Goal: Task Accomplishment & Management: Use online tool/utility

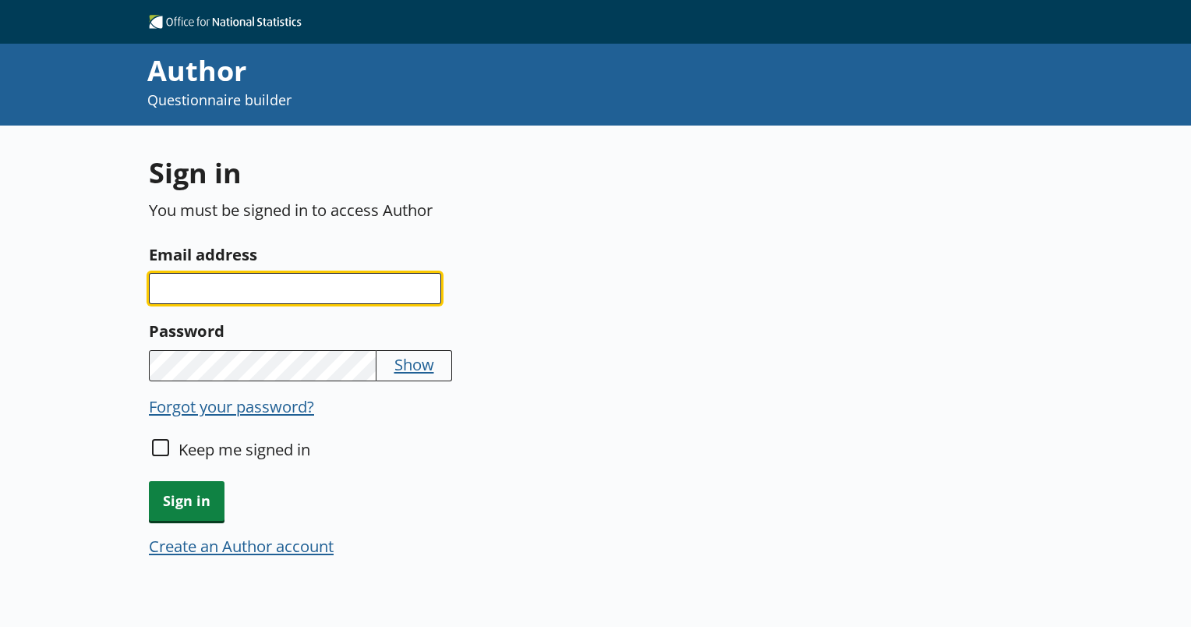
click at [393, 299] on input "Email address" at bounding box center [295, 288] width 292 height 31
type input "[PERSON_NAME][EMAIL_ADDRESS][DOMAIN_NAME]"
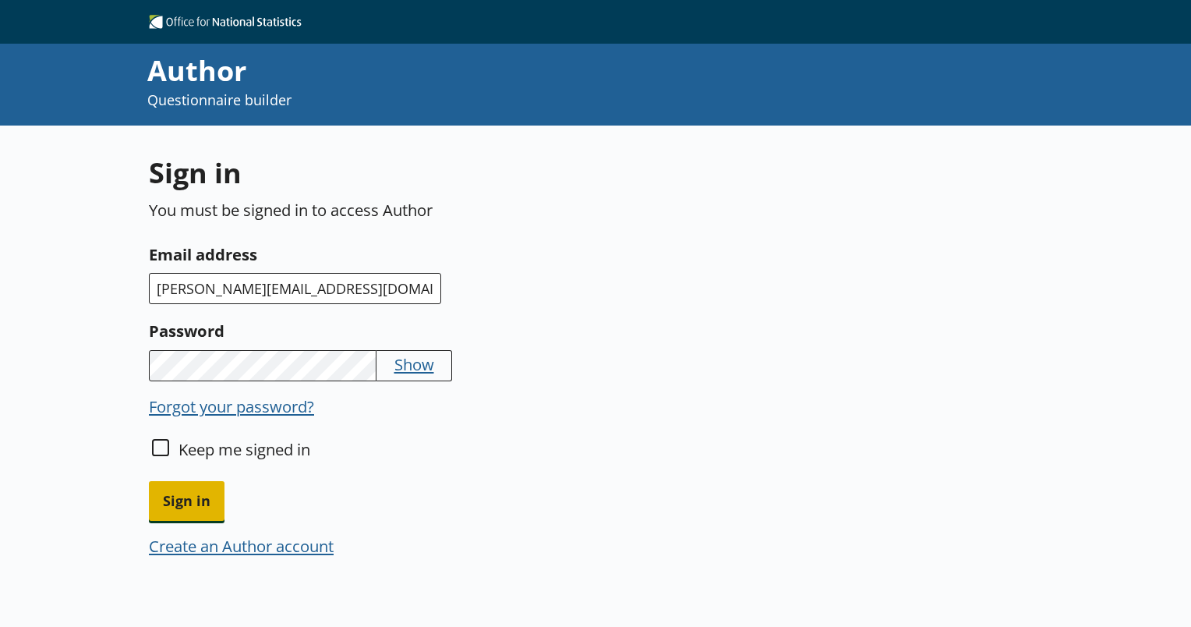
click at [184, 499] on span "Sign in" at bounding box center [187, 501] width 76 height 40
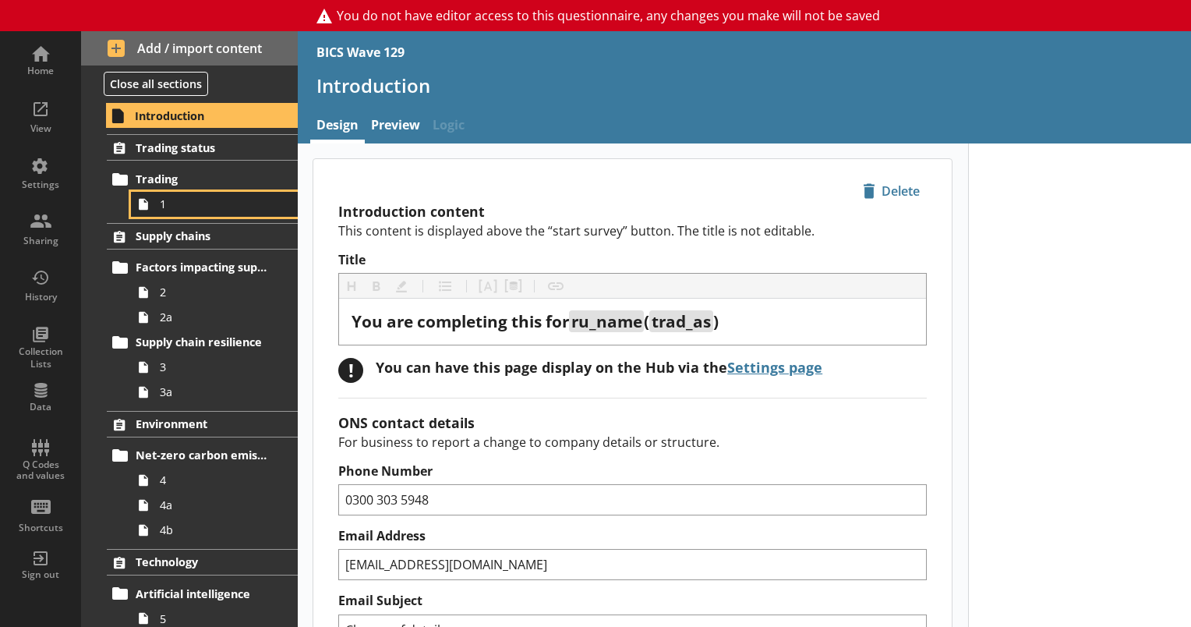
click at [184, 204] on span "1" at bounding box center [218, 203] width 117 height 15
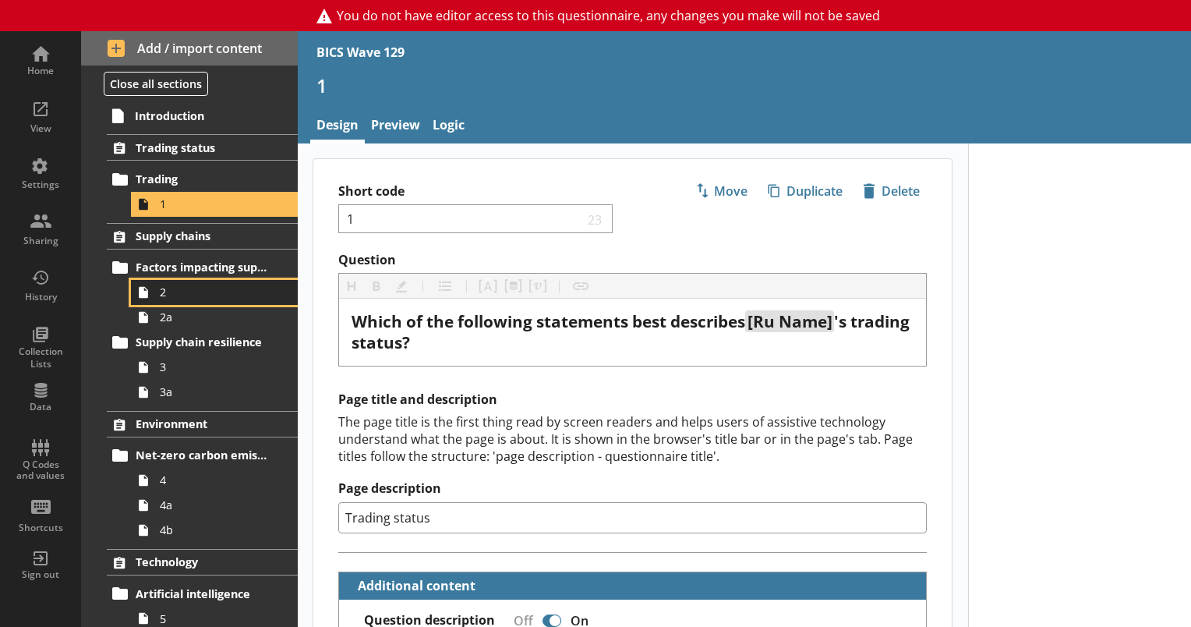
click at [169, 293] on span "2" at bounding box center [218, 292] width 117 height 15
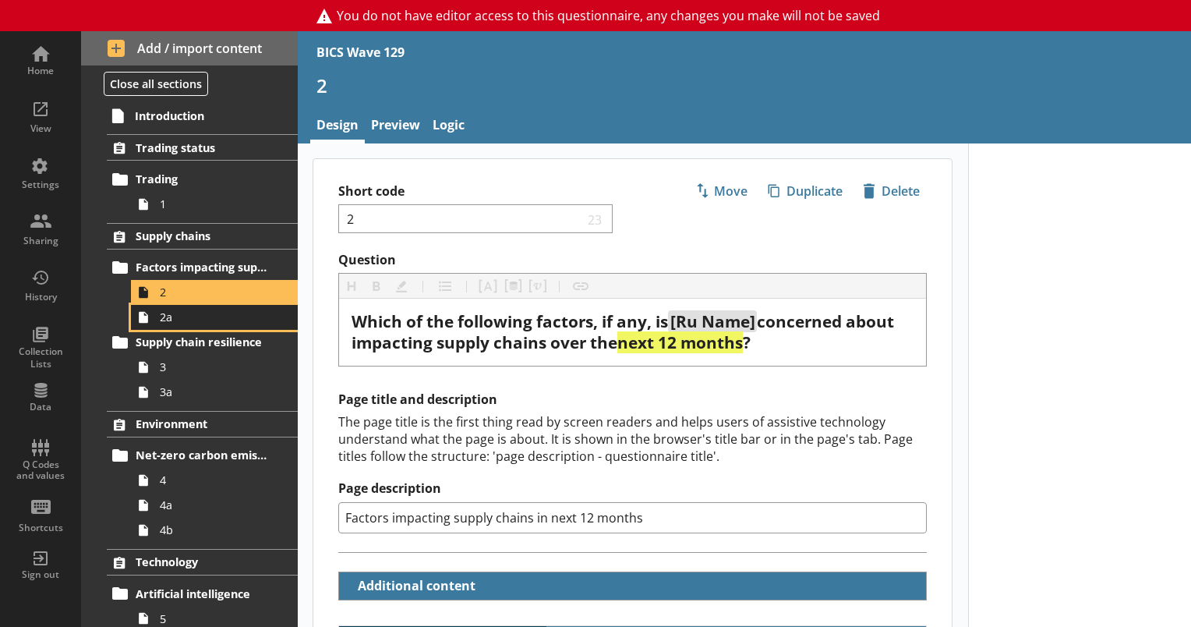
click at [182, 317] on span "2a" at bounding box center [218, 316] width 117 height 15
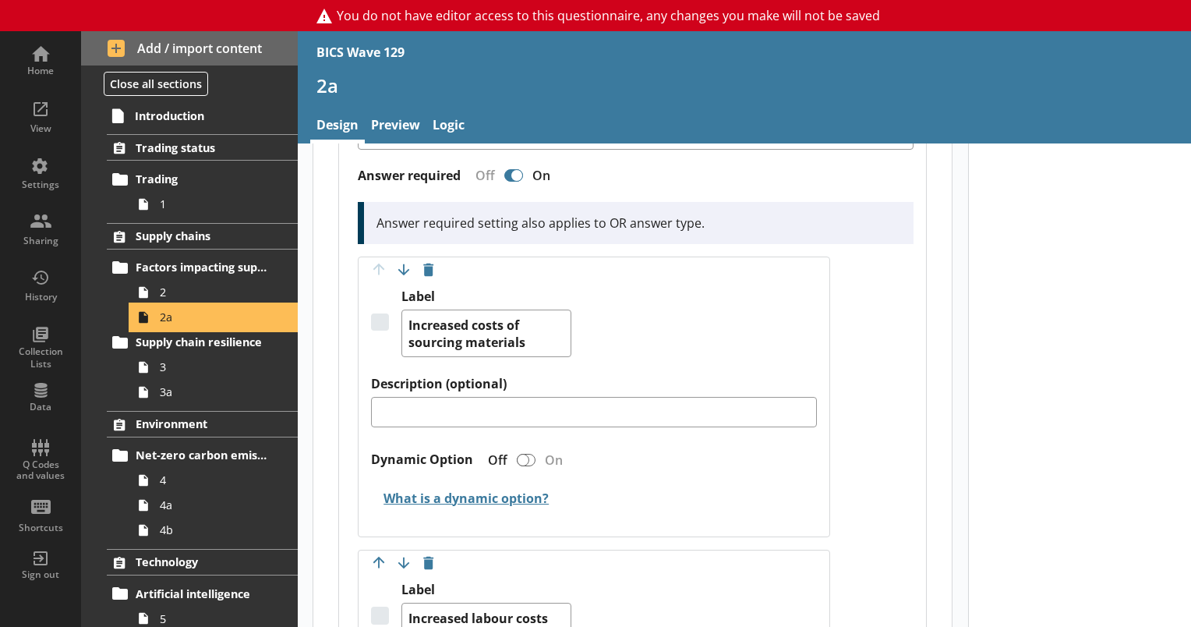
scroll to position [468, 0]
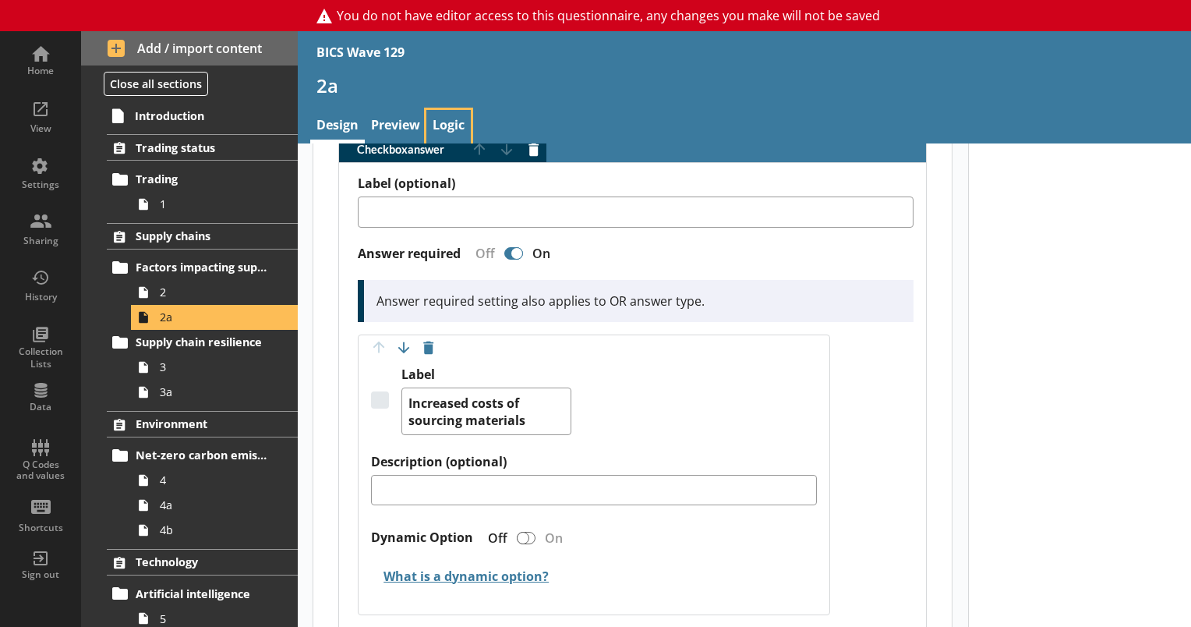
click at [447, 118] on link "Logic" at bounding box center [448, 127] width 44 height 34
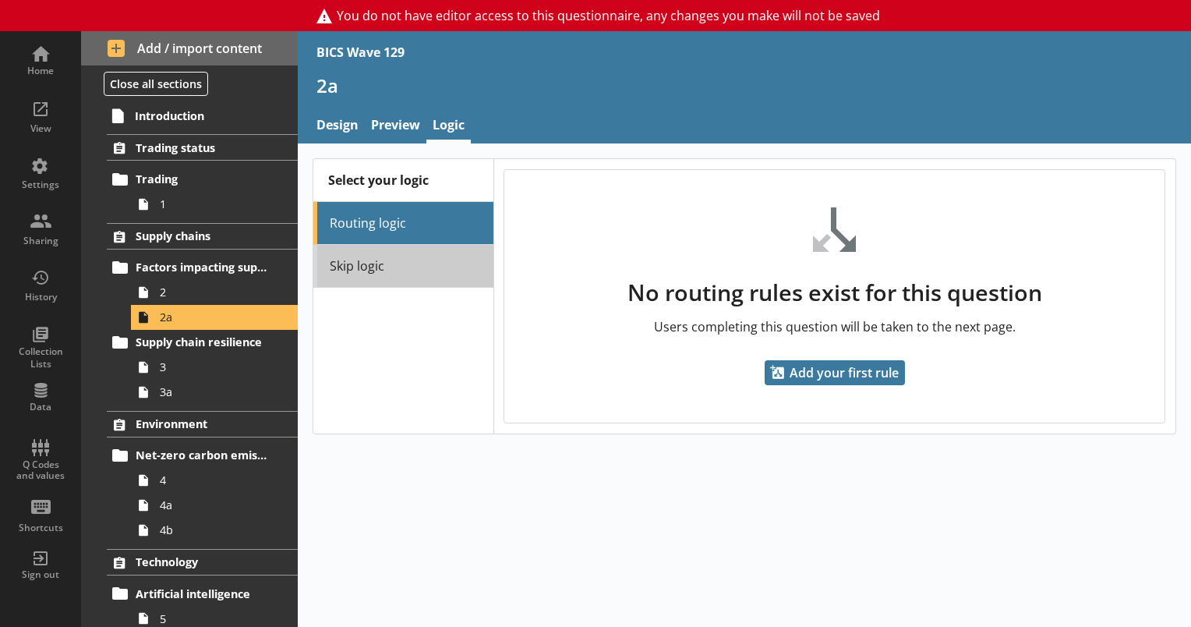
click at [394, 270] on link "Skip logic" at bounding box center [402, 266] width 179 height 43
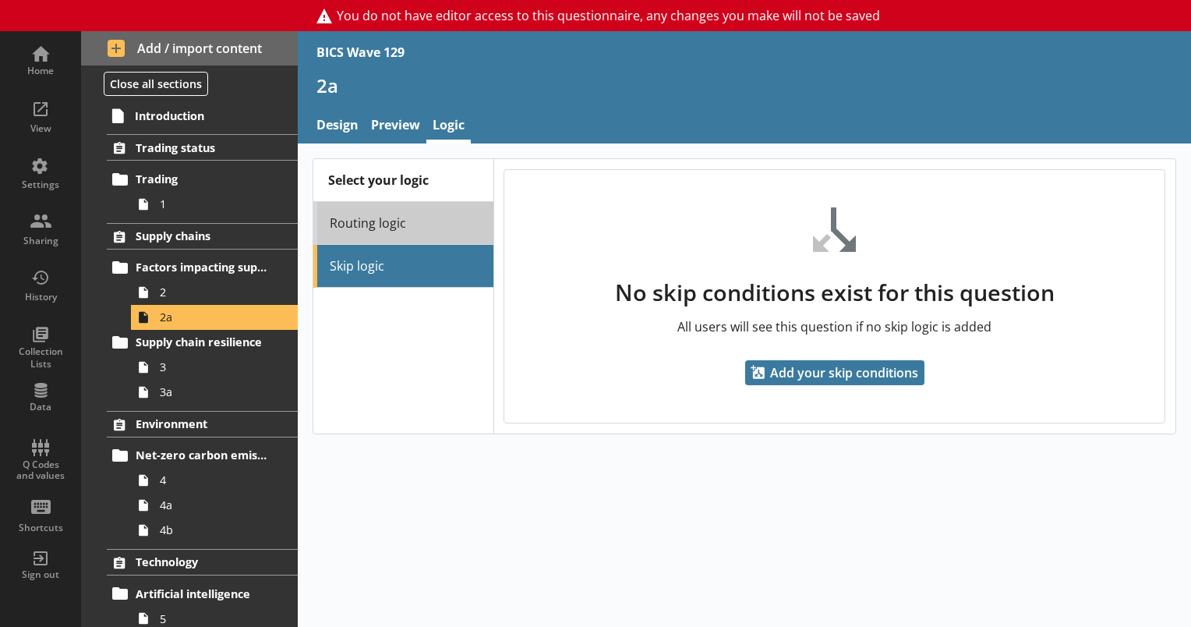
click at [394, 221] on link "Routing logic" at bounding box center [402, 223] width 179 height 43
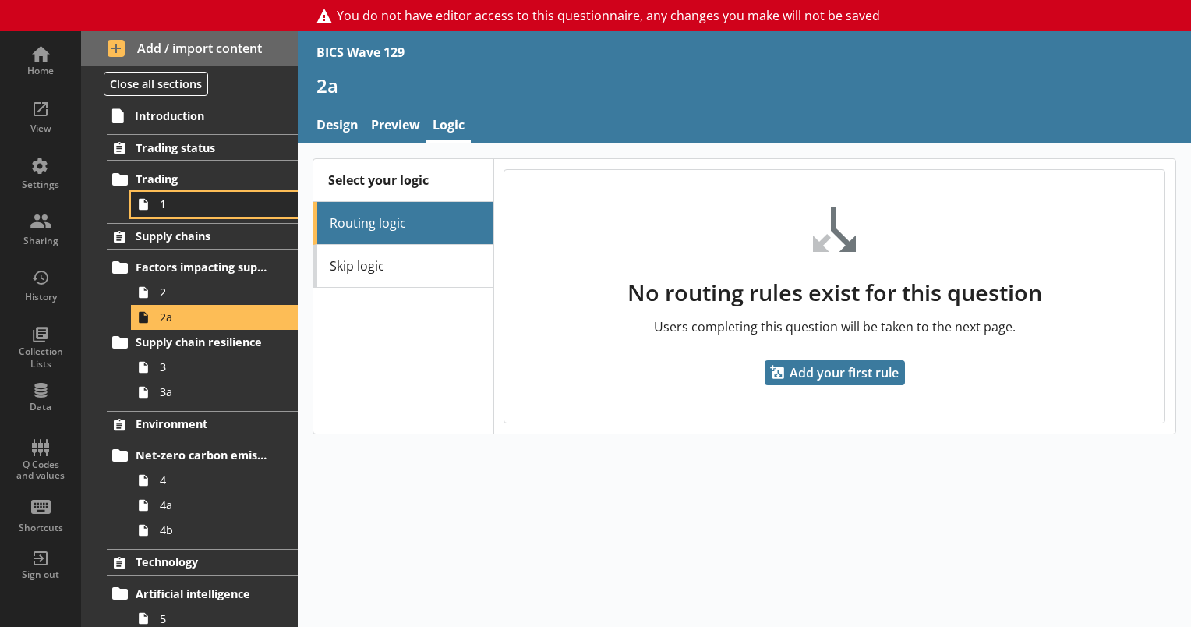
click at [182, 202] on span "1" at bounding box center [218, 203] width 117 height 15
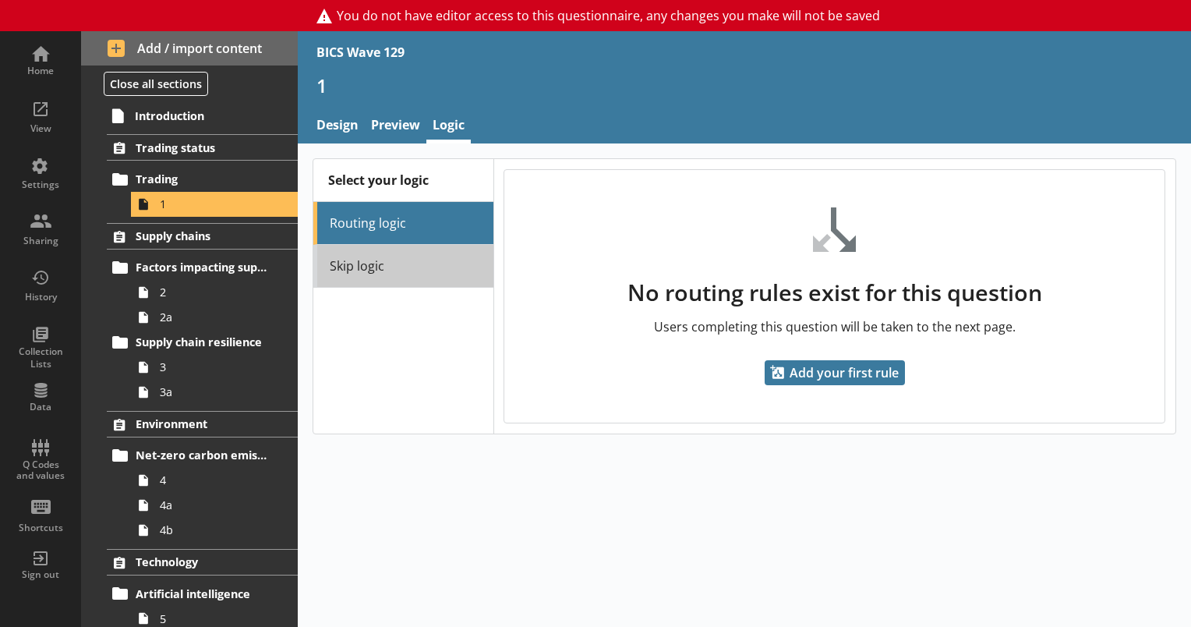
click at [403, 262] on link "Skip logic" at bounding box center [402, 266] width 179 height 43
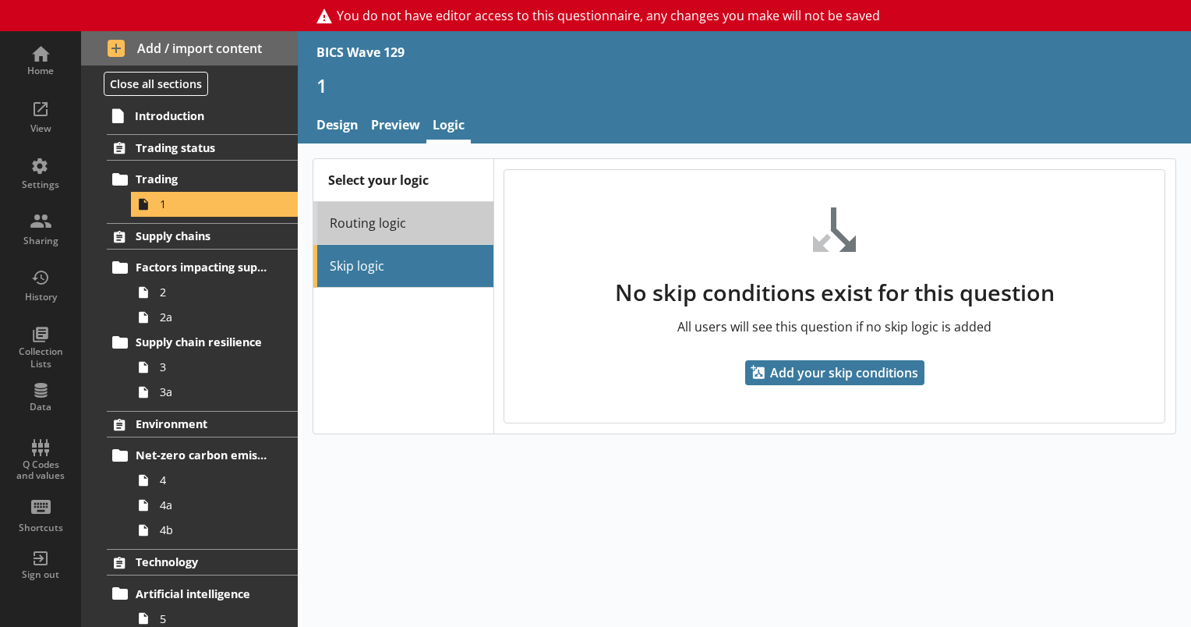
click at [404, 217] on link "Routing logic" at bounding box center [402, 223] width 179 height 43
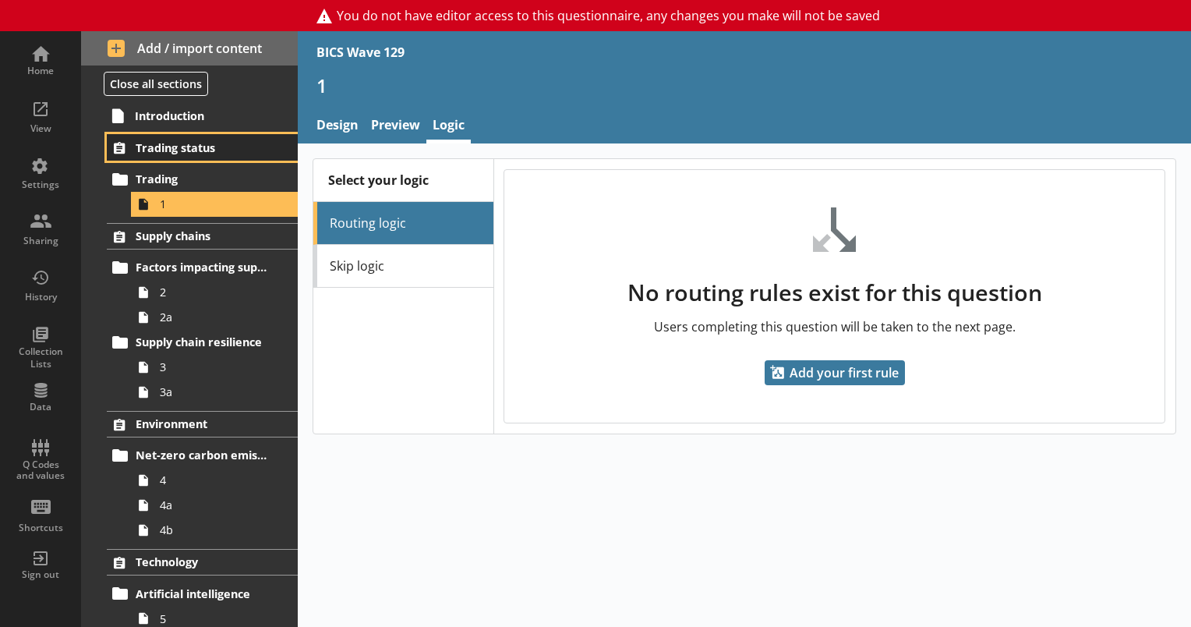
click at [193, 145] on span "Trading status" at bounding box center [203, 147] width 135 height 15
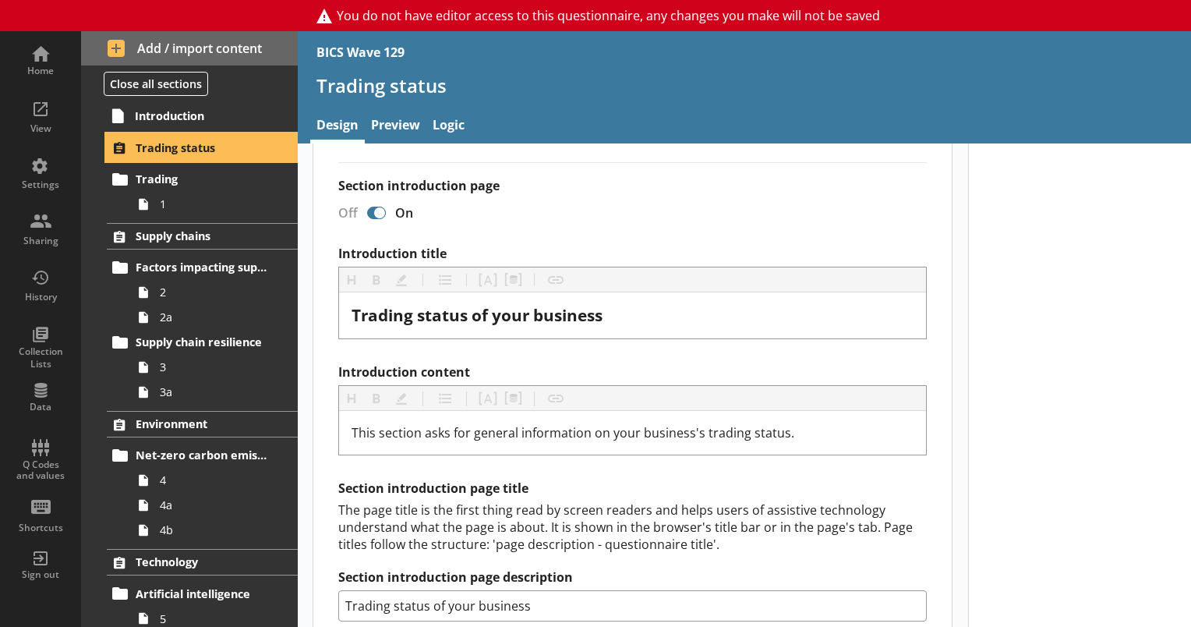
scroll to position [468, 0]
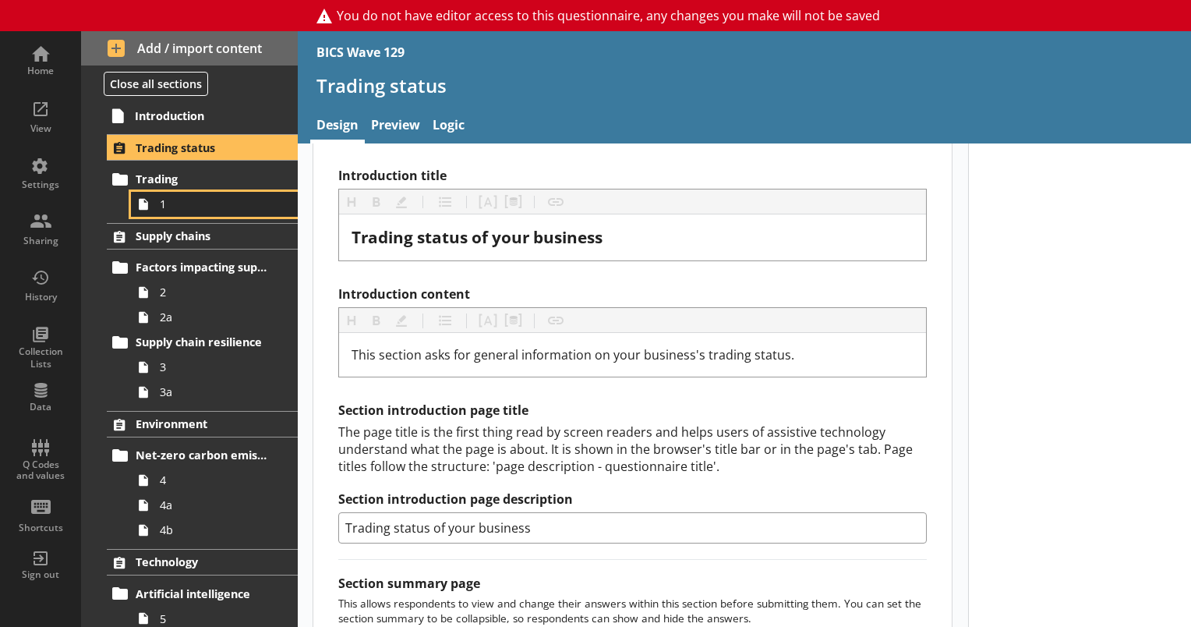
click at [176, 203] on span "1" at bounding box center [218, 203] width 117 height 15
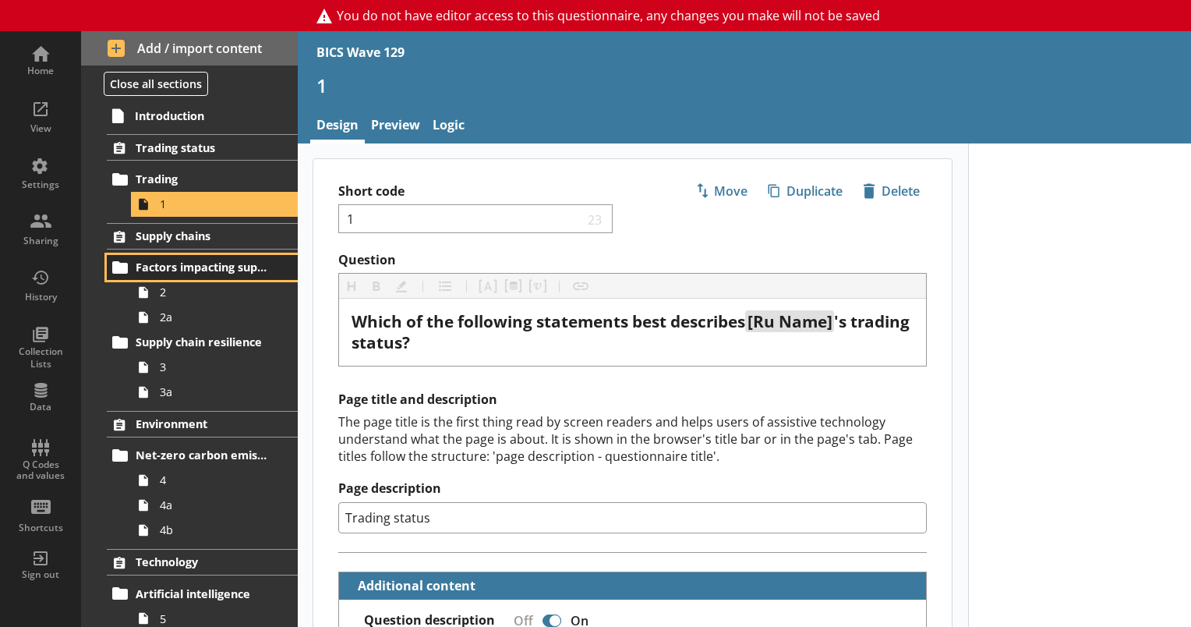
click at [177, 274] on link "Factors impacting supply chains" at bounding box center [202, 267] width 191 height 25
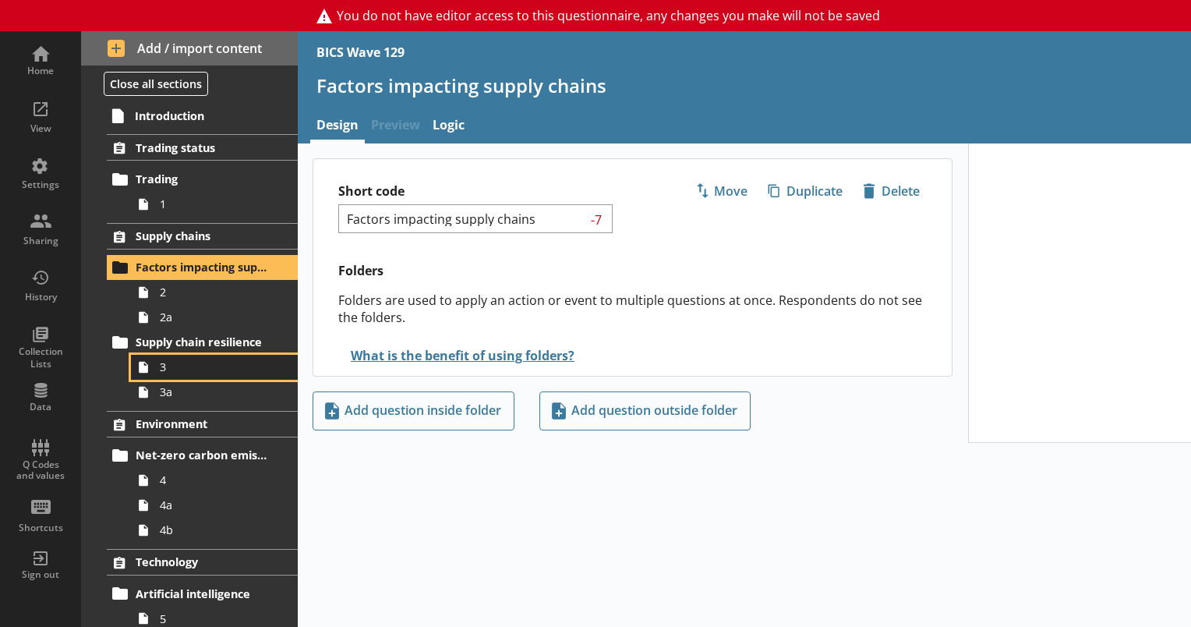
click at [198, 360] on span "3" at bounding box center [218, 366] width 117 height 15
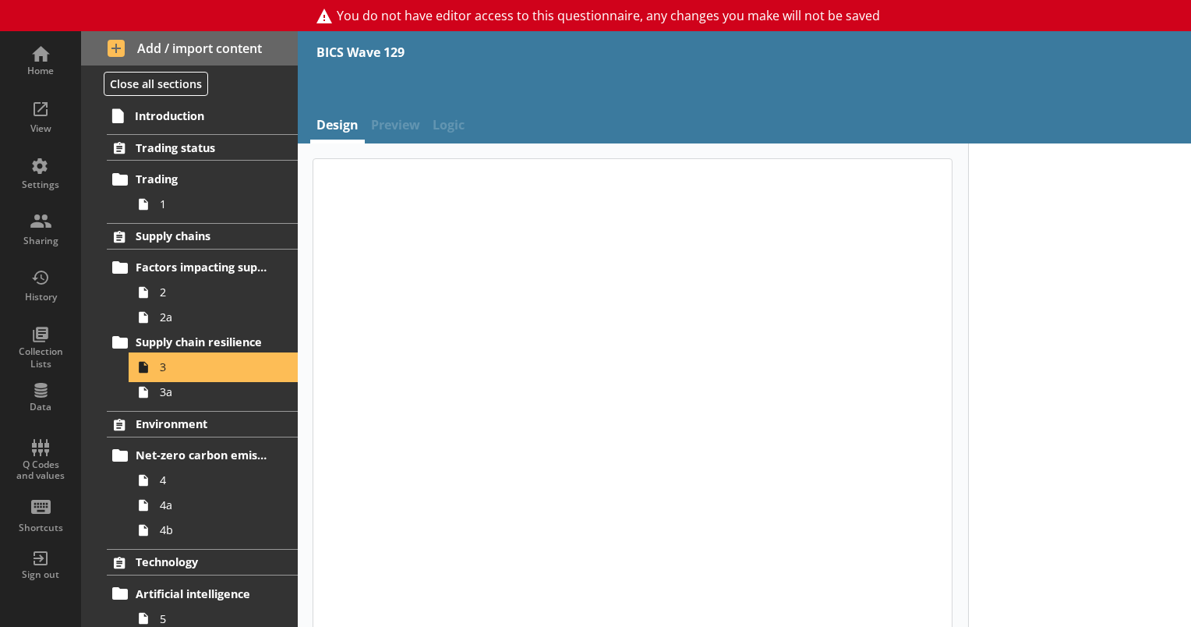
type textarea "x"
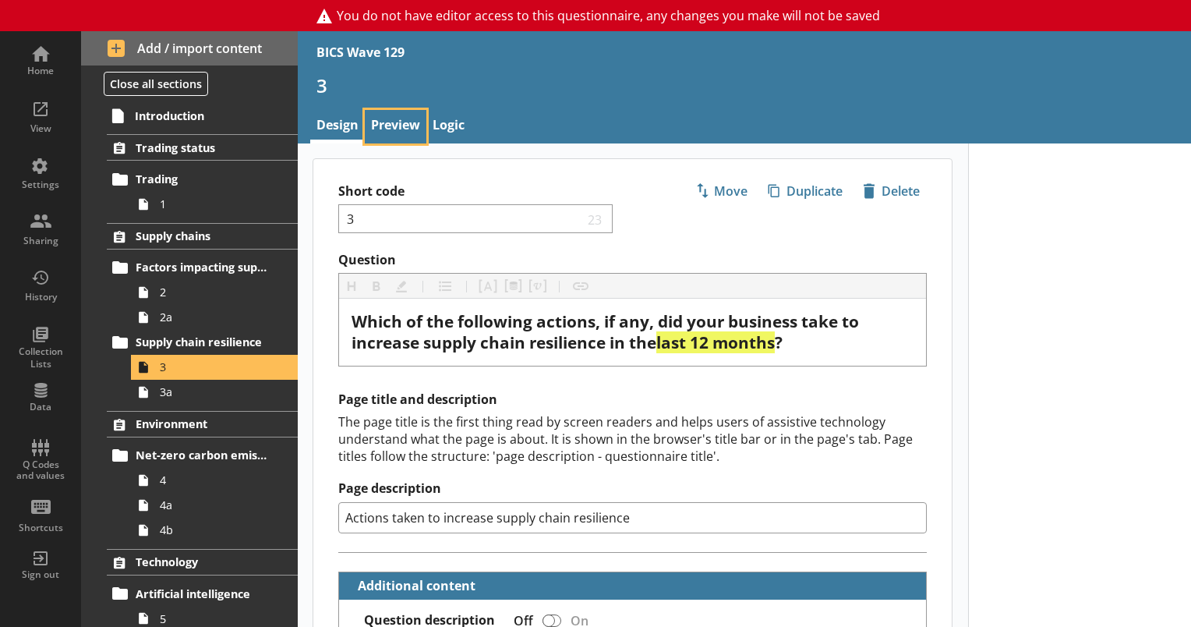
click at [412, 126] on link "Preview" at bounding box center [396, 127] width 62 height 34
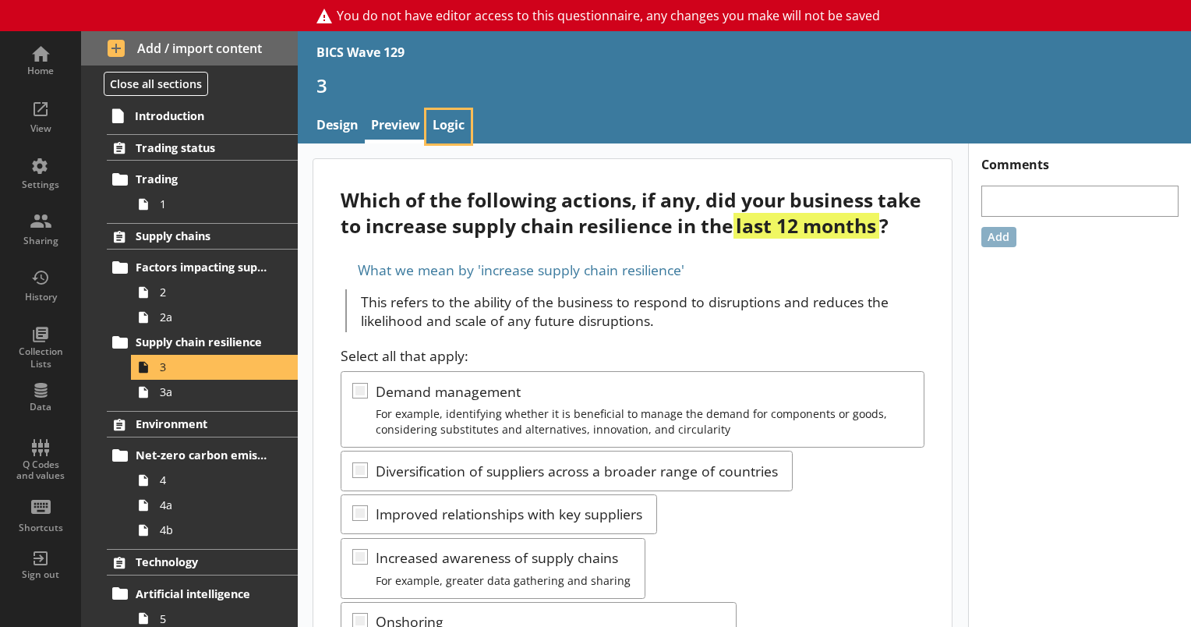
click at [440, 126] on link "Logic" at bounding box center [448, 127] width 44 height 34
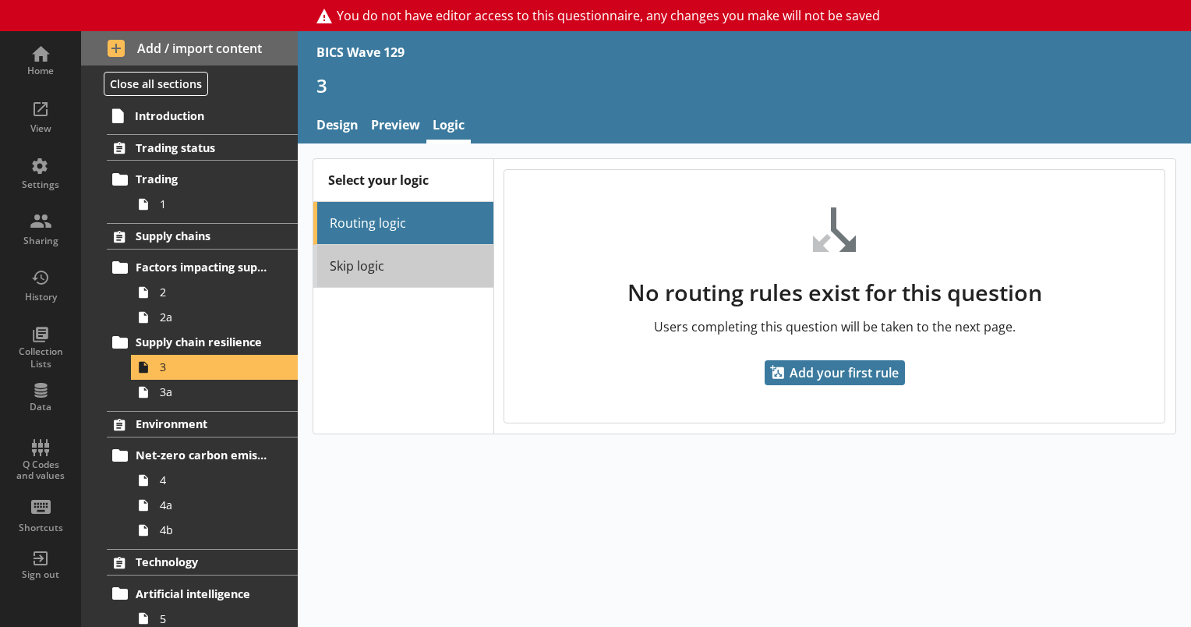
click at [394, 259] on link "Skip logic" at bounding box center [402, 266] width 179 height 43
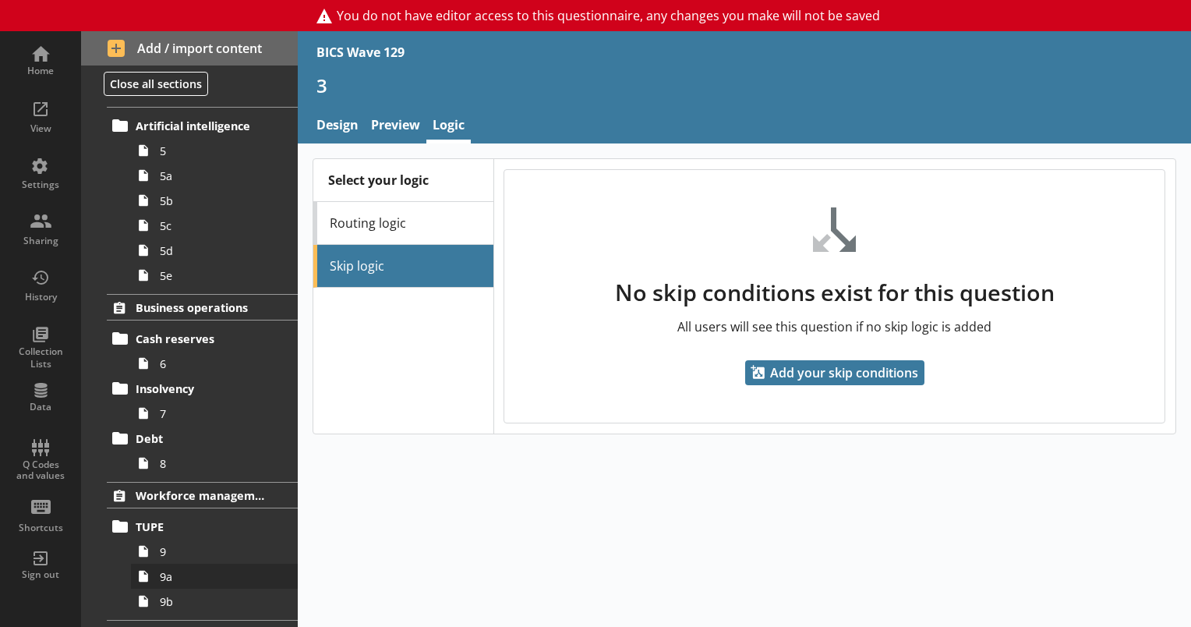
scroll to position [579, 0]
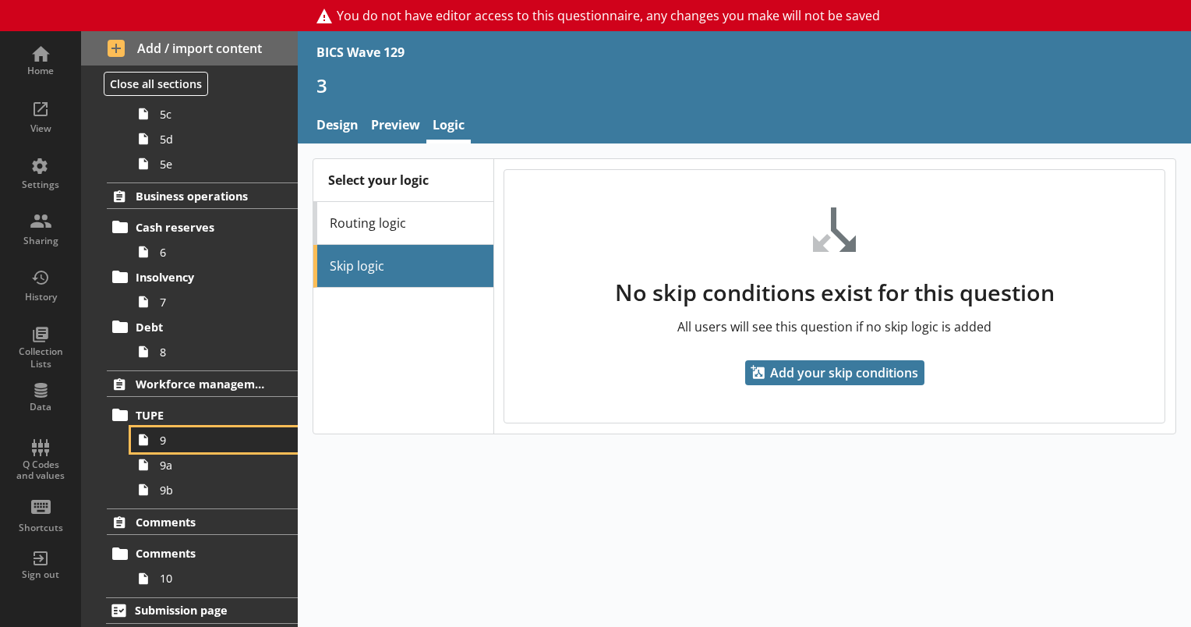
click at [177, 433] on span "9" at bounding box center [218, 440] width 117 height 15
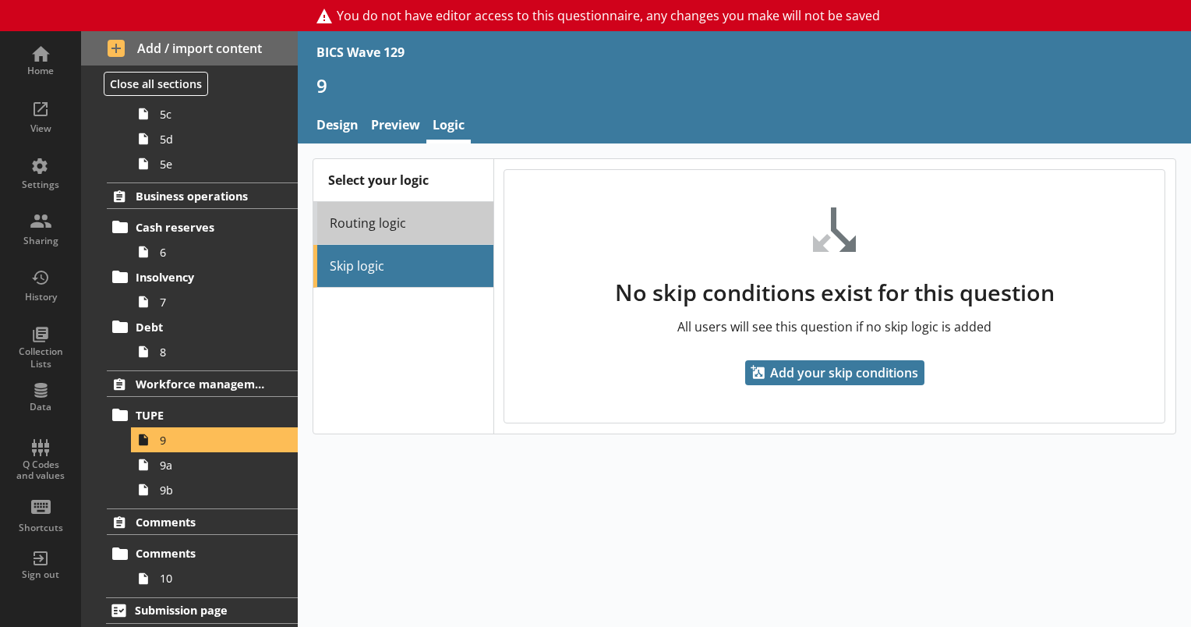
click at [421, 217] on link "Routing logic" at bounding box center [402, 223] width 179 height 43
